Goal: Transaction & Acquisition: Purchase product/service

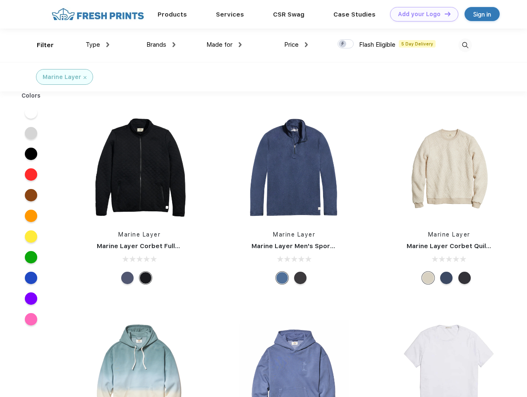
scroll to position [0, 0]
click at [421, 14] on link "Add your Logo Design Tool" at bounding box center [424, 14] width 68 height 14
click at [0, 0] on div "Design Tool" at bounding box center [0, 0] width 0 height 0
click at [444, 14] on link "Add your Logo Design Tool" at bounding box center [424, 14] width 68 height 14
click at [40, 45] on div "Filter" at bounding box center [45, 46] width 17 height 10
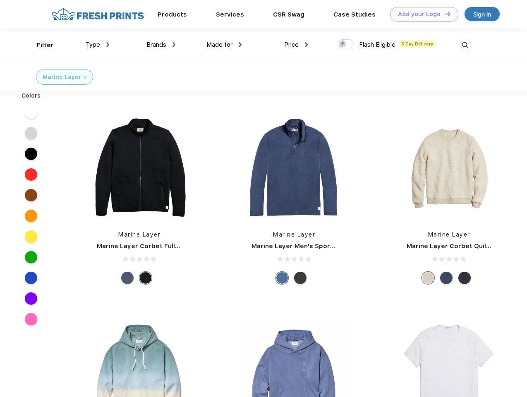
click at [98, 45] on span "Type" at bounding box center [93, 44] width 14 height 7
click at [161, 45] on span "Brands" at bounding box center [156, 44] width 20 height 7
click at [224, 45] on span "Made for" at bounding box center [219, 44] width 26 height 7
click at [296, 45] on span "Price" at bounding box center [291, 44] width 14 height 7
click at [346, 44] on div at bounding box center [346, 43] width 16 height 9
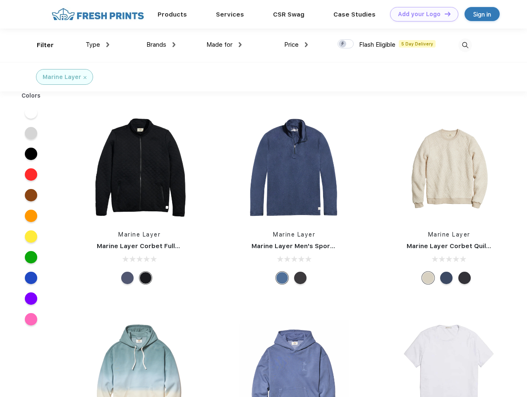
click at [343, 44] on input "checkbox" at bounding box center [340, 41] width 5 height 5
click at [465, 45] on img at bounding box center [465, 45] width 14 height 14
